Goal: Information Seeking & Learning: Check status

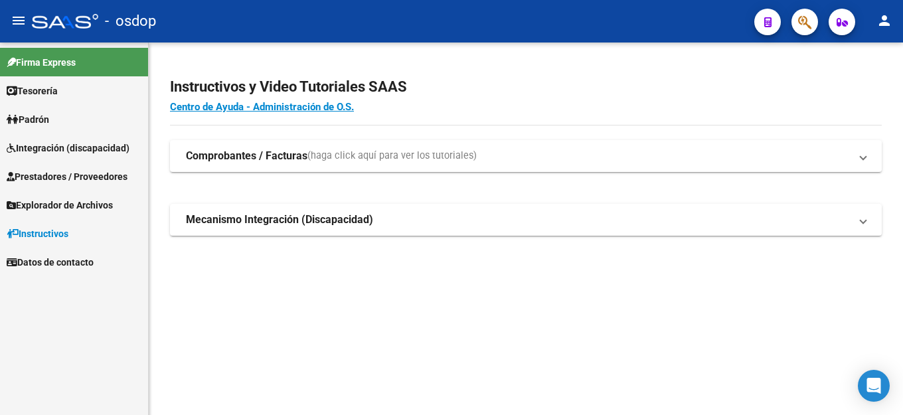
click at [27, 120] on span "Padrón" at bounding box center [28, 119] width 43 height 15
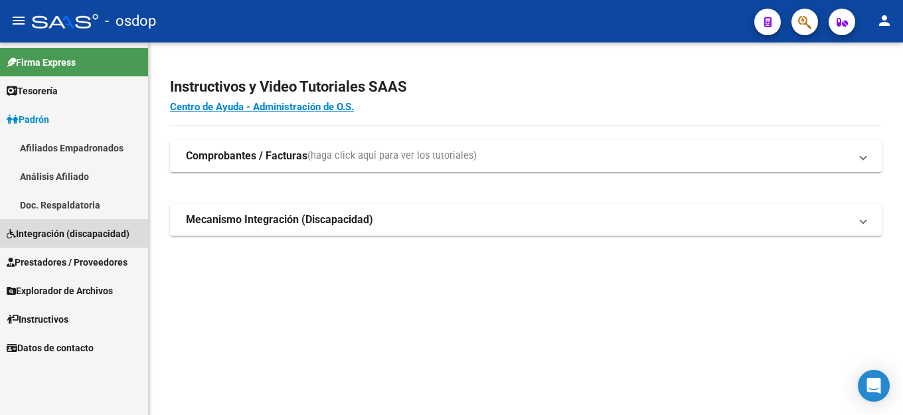
click at [60, 235] on span "Integración (discapacidad)" at bounding box center [68, 233] width 123 height 15
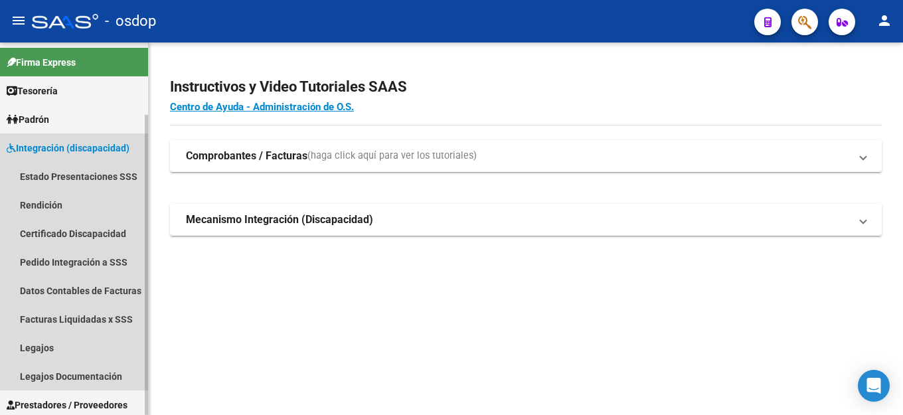
click at [46, 149] on span "Integración (discapacidad)" at bounding box center [68, 148] width 123 height 15
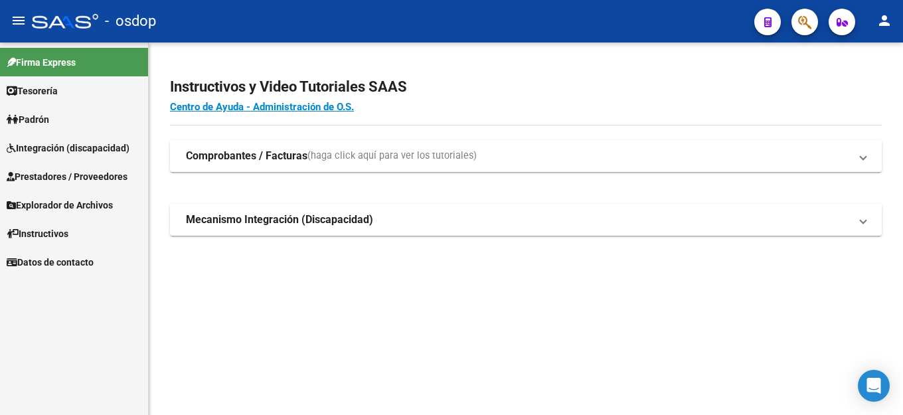
click at [50, 153] on span "Integración (discapacidad)" at bounding box center [68, 148] width 123 height 15
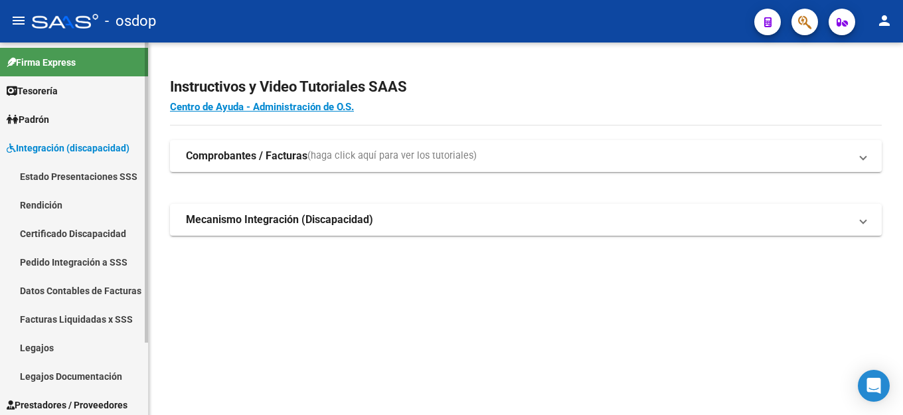
scroll to position [90, 0]
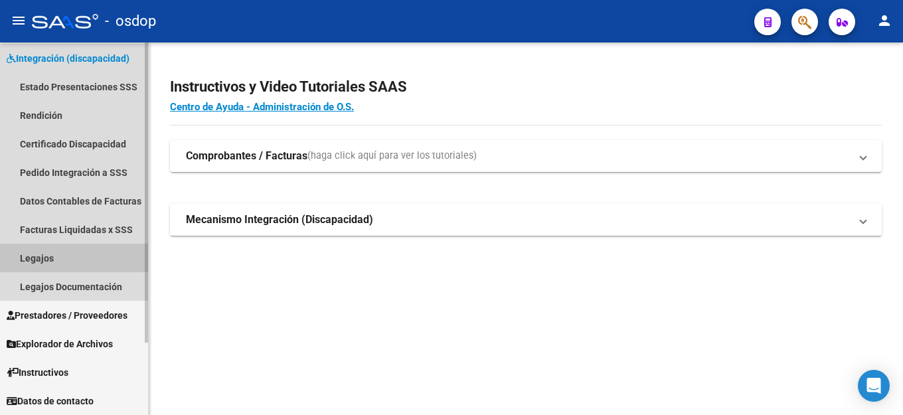
click at [44, 253] on link "Legajos" at bounding box center [74, 258] width 148 height 29
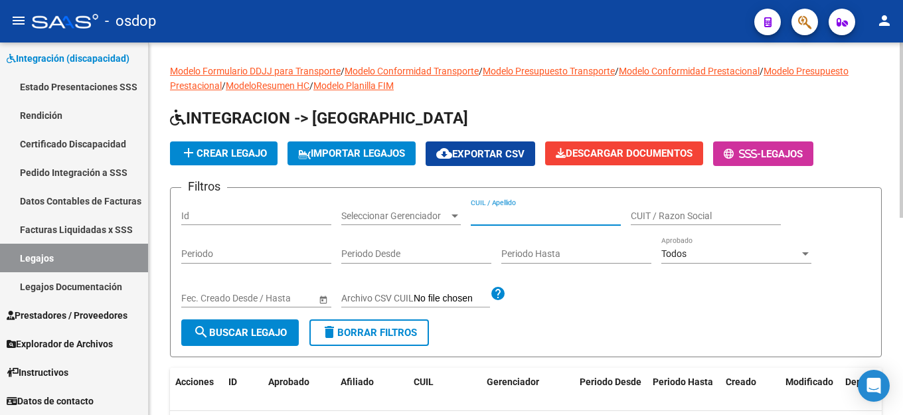
click at [478, 215] on input "CUIL / Apellido" at bounding box center [546, 216] width 150 height 11
paste input "27238348590"
type input "27238348590"
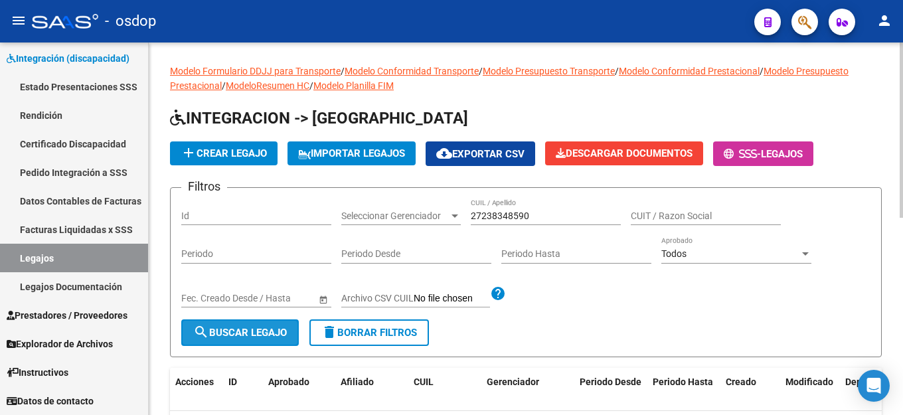
click at [218, 331] on span "search Buscar Legajo" at bounding box center [240, 333] width 94 height 12
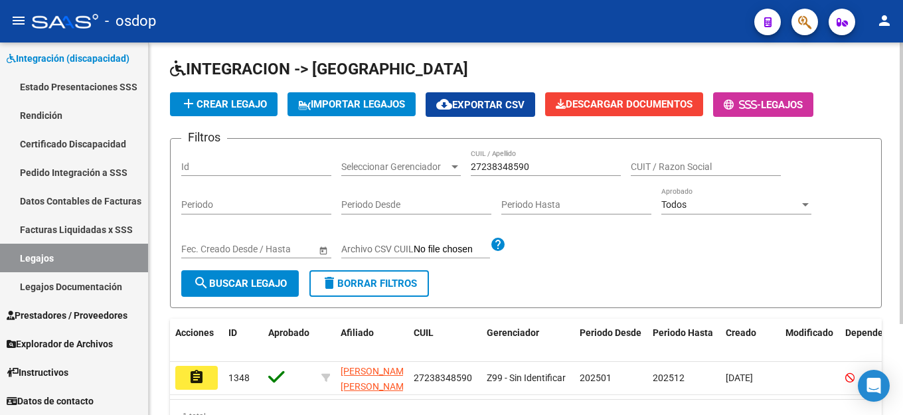
scroll to position [121, 0]
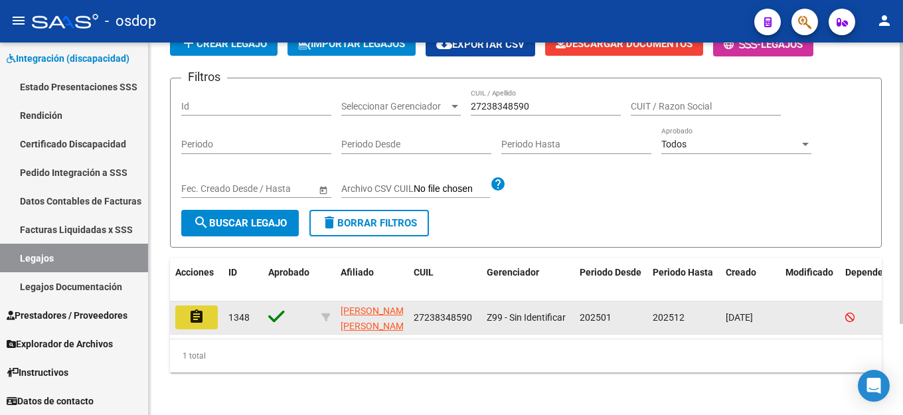
click at [188, 306] on button "assignment" at bounding box center [196, 318] width 43 height 24
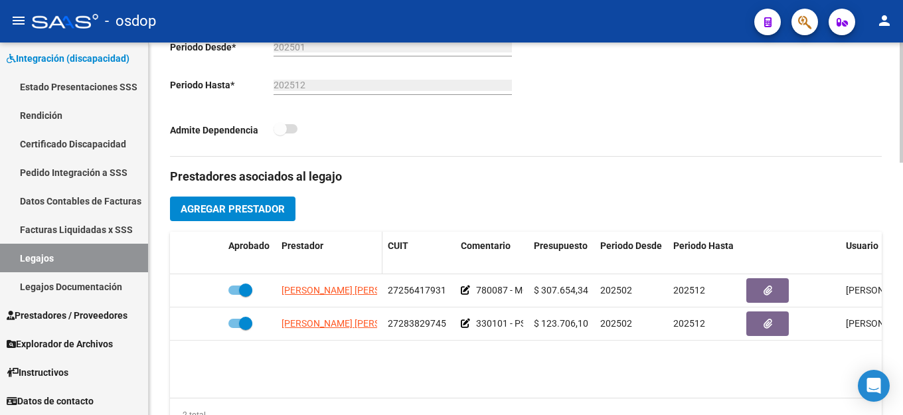
scroll to position [465, 0]
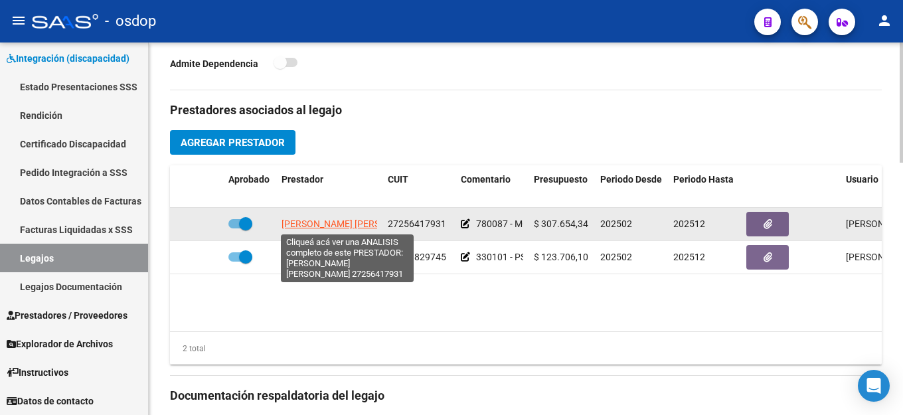
click at [311, 224] on span "[PERSON_NAME] [PERSON_NAME]" at bounding box center [354, 224] width 144 height 11
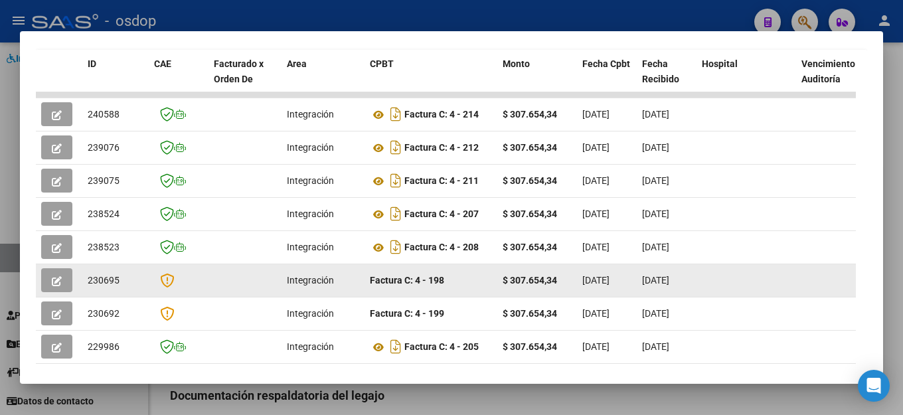
scroll to position [317, 0]
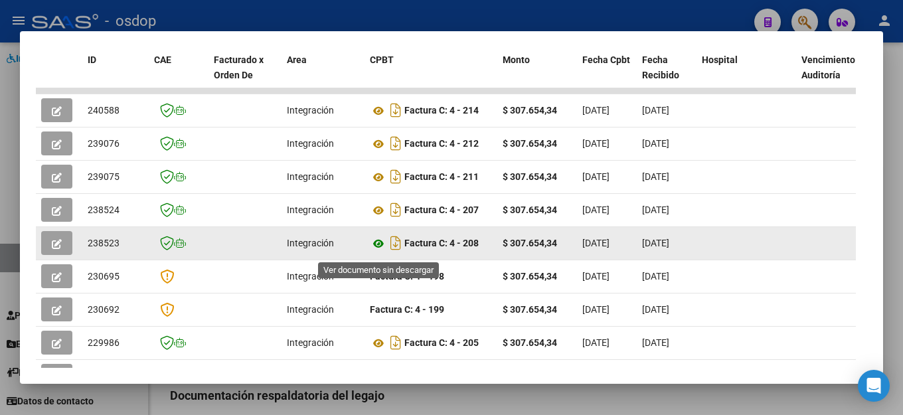
click at [382, 248] on icon at bounding box center [378, 244] width 17 height 16
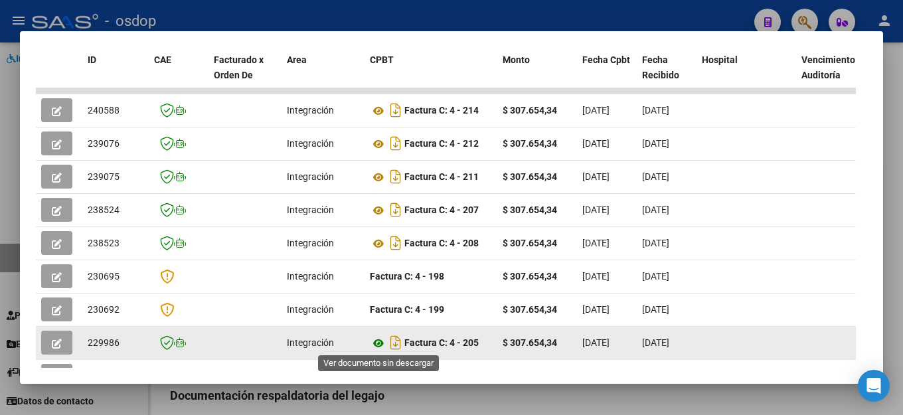
click at [383, 343] on icon at bounding box center [378, 343] width 17 height 16
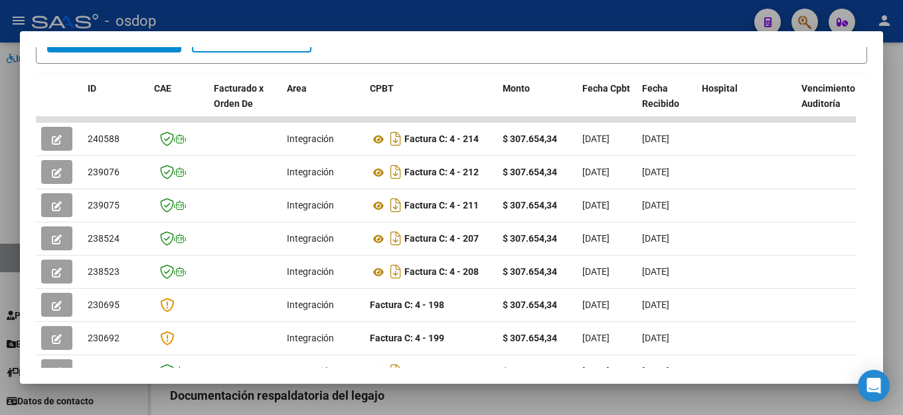
scroll to position [442, 0]
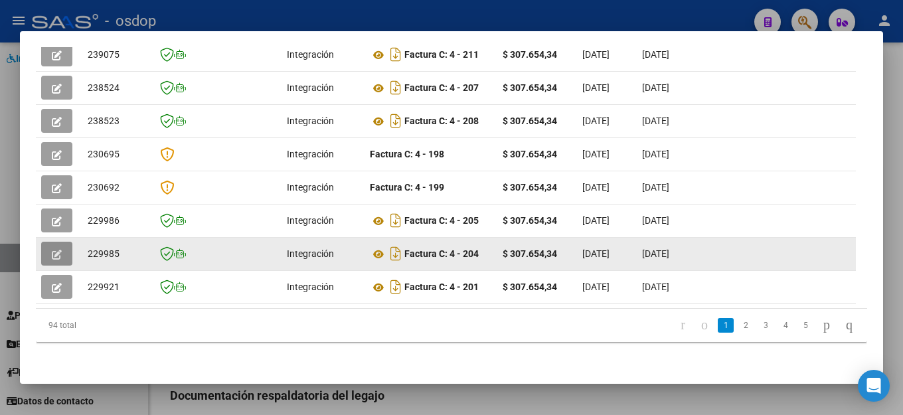
click at [51, 248] on button "button" at bounding box center [56, 254] width 31 height 24
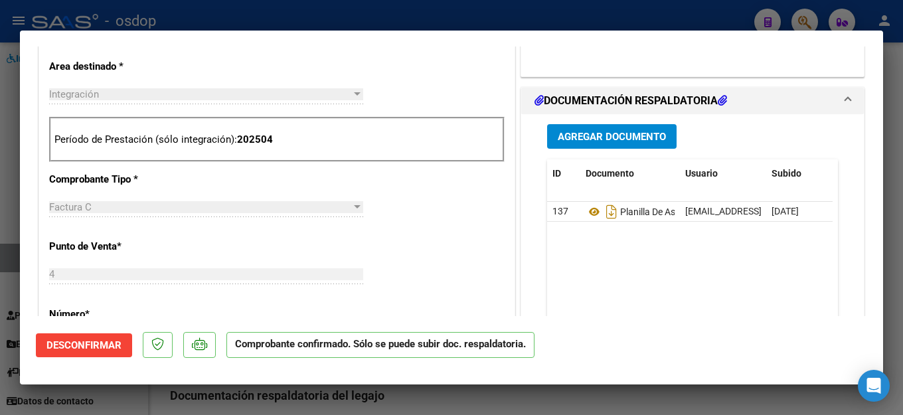
scroll to position [531, 0]
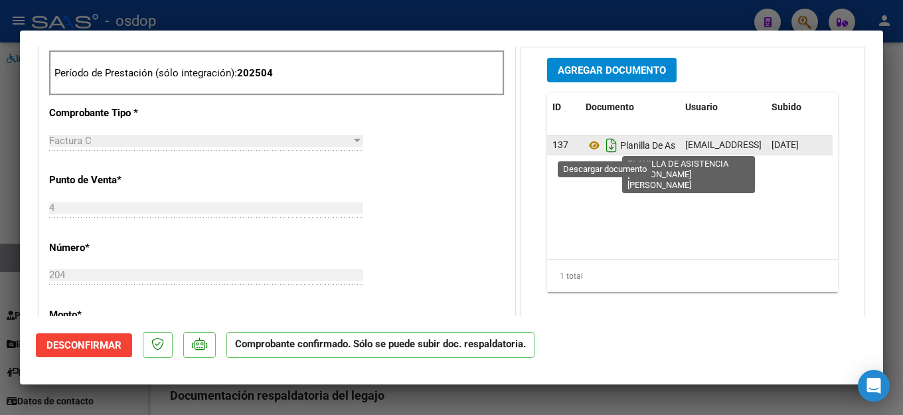
click at [606, 145] on icon "Descargar documento" at bounding box center [611, 145] width 17 height 21
click at [603, 143] on icon "Descargar documento" at bounding box center [611, 145] width 17 height 21
click at [606, 148] on icon "Descargar documento" at bounding box center [611, 145] width 17 height 21
click at [604, 149] on icon "Descargar documento" at bounding box center [611, 145] width 17 height 21
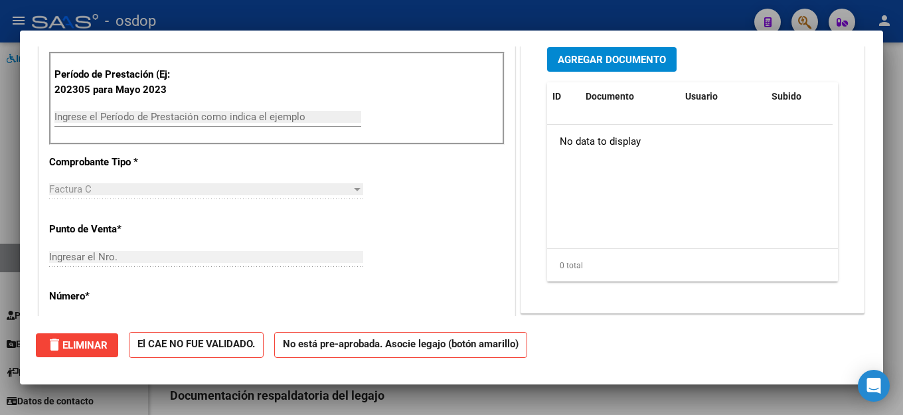
scroll to position [0, 0]
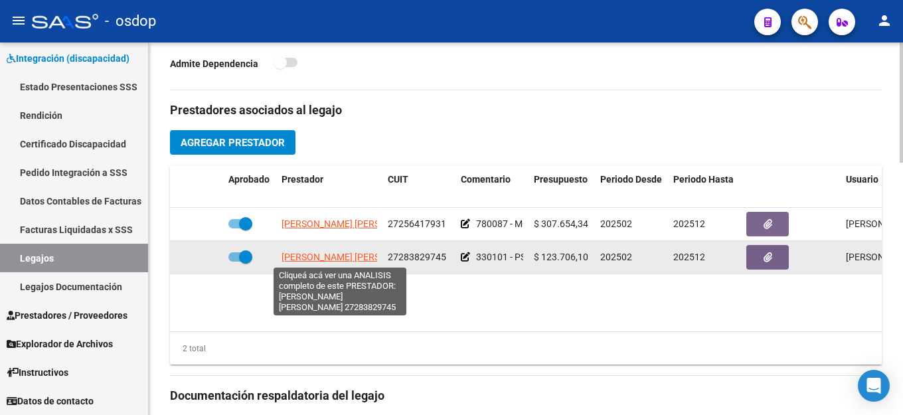
click at [329, 258] on span "[PERSON_NAME] [PERSON_NAME]" at bounding box center [354, 257] width 144 height 11
type textarea "27283829745"
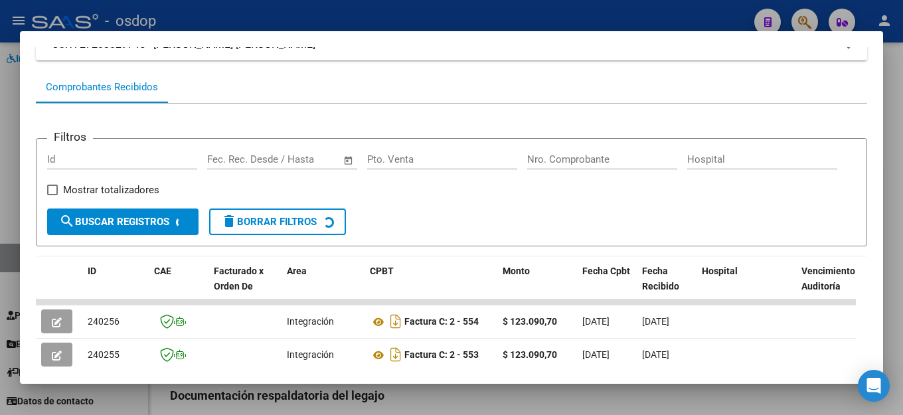
scroll to position [387, 0]
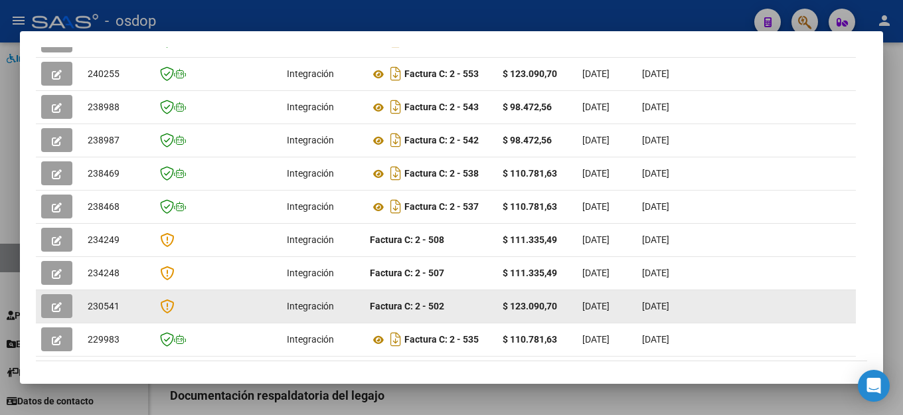
click at [54, 302] on icon "button" at bounding box center [57, 307] width 10 height 10
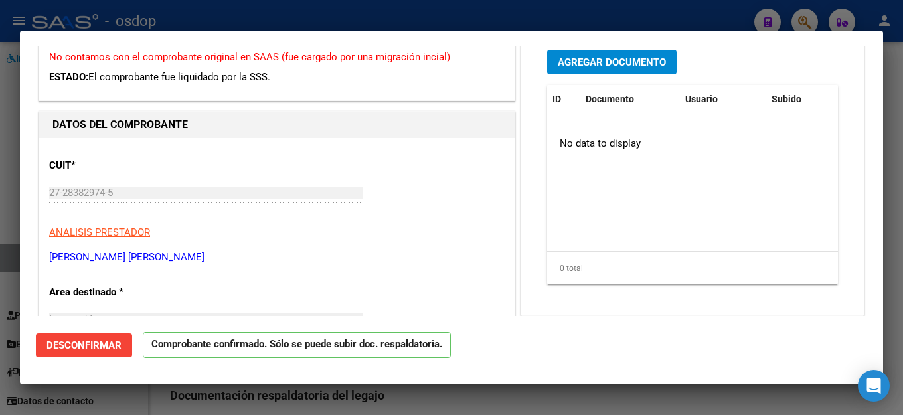
scroll to position [0, 0]
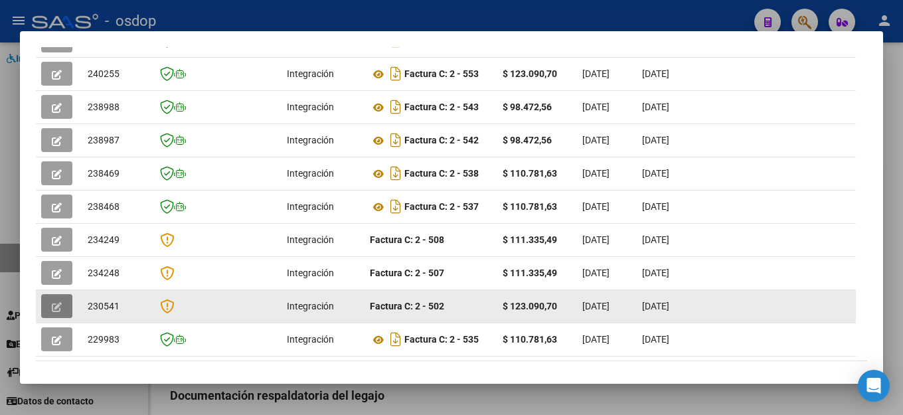
click at [59, 302] on icon "button" at bounding box center [57, 307] width 10 height 10
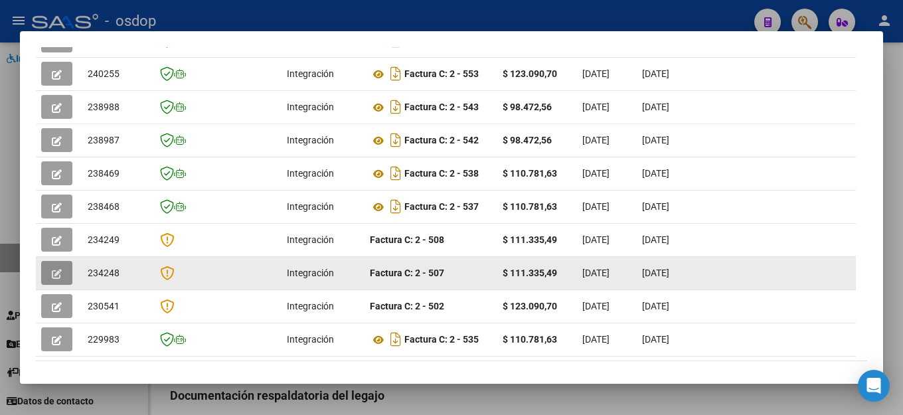
click at [61, 271] on icon "button" at bounding box center [57, 274] width 10 height 10
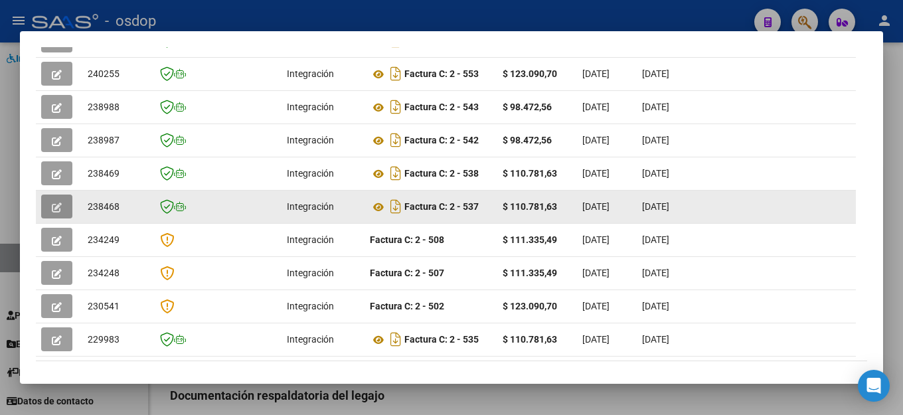
click at [59, 213] on icon "button" at bounding box center [57, 208] width 10 height 10
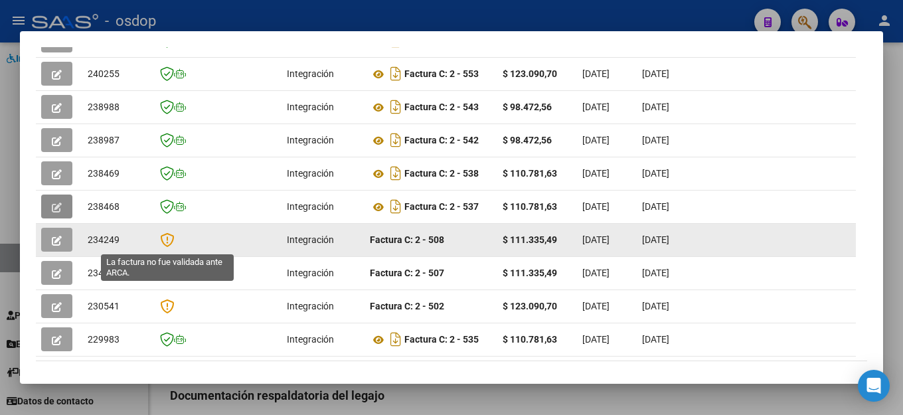
click at [168, 247] on icon at bounding box center [167, 239] width 14 height 15
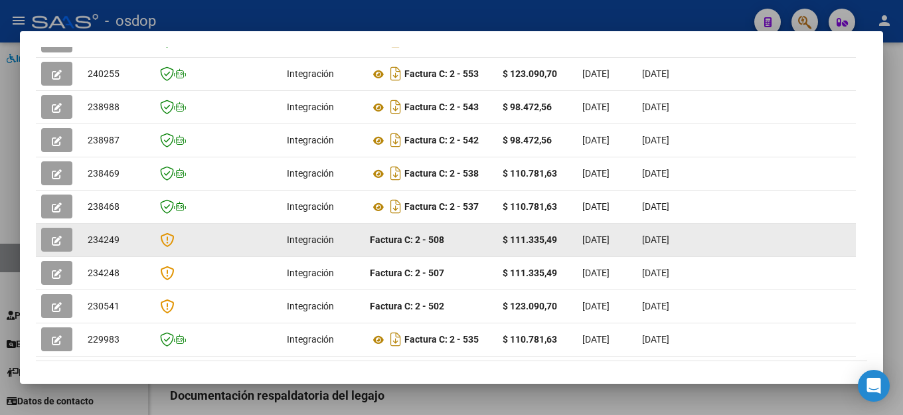
click at [167, 244] on icon at bounding box center [167, 239] width 14 height 15
click at [62, 240] on button "button" at bounding box center [56, 240] width 31 height 24
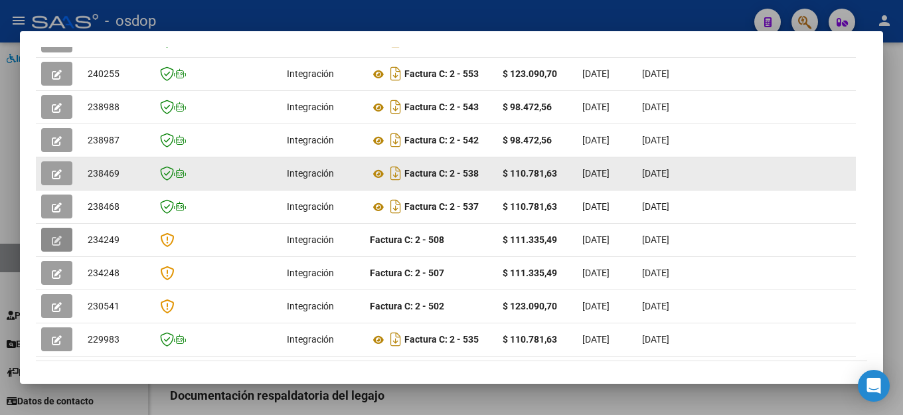
click at [44, 173] on button "button" at bounding box center [56, 173] width 31 height 24
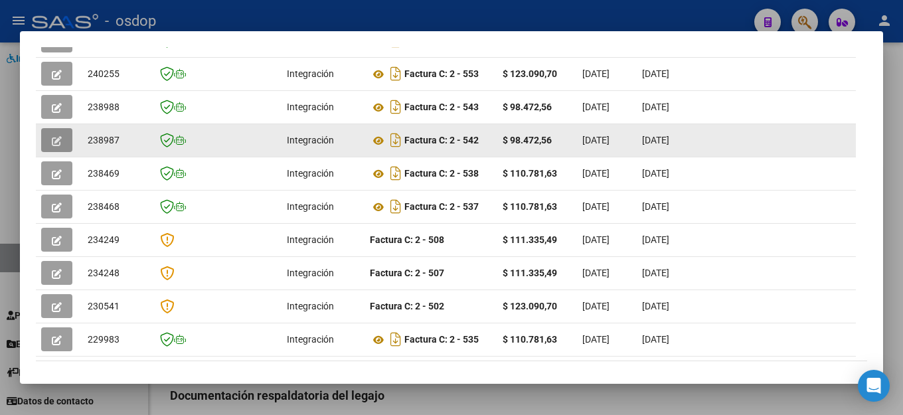
click at [58, 140] on span "button" at bounding box center [57, 140] width 10 height 12
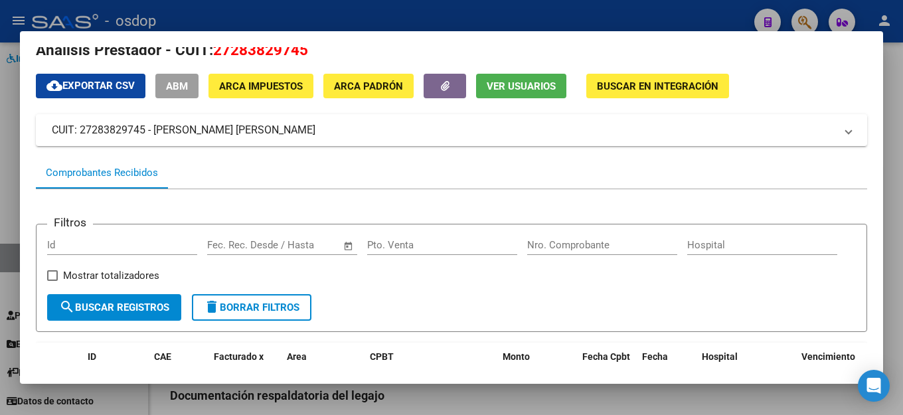
scroll to position [17, 0]
